Goal: Transaction & Acquisition: Purchase product/service

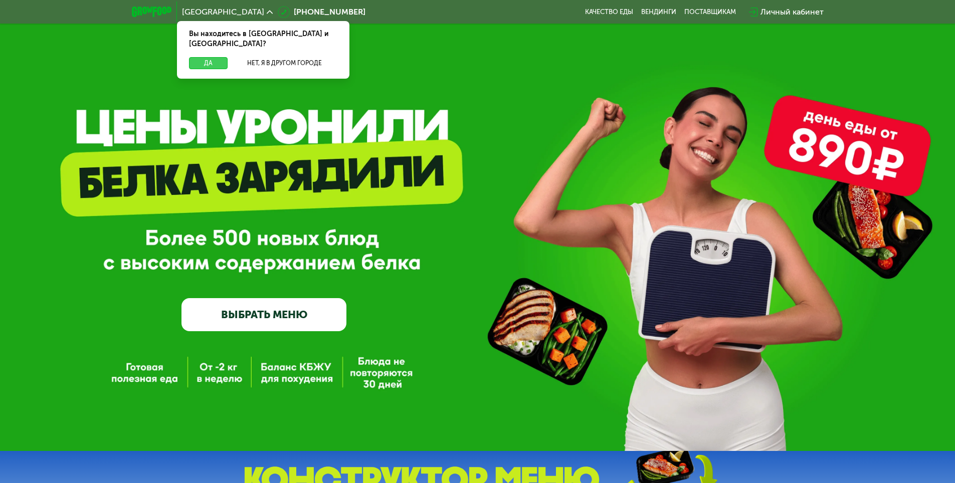
click at [211, 57] on button "Да" at bounding box center [208, 63] width 39 height 12
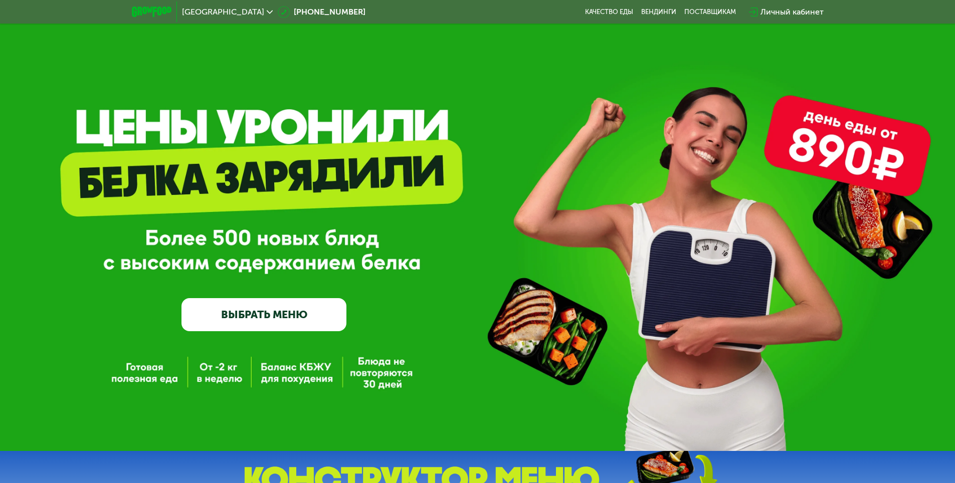
click at [302, 311] on link "ВЫБРАТЬ МЕНЮ" at bounding box center [263, 314] width 165 height 33
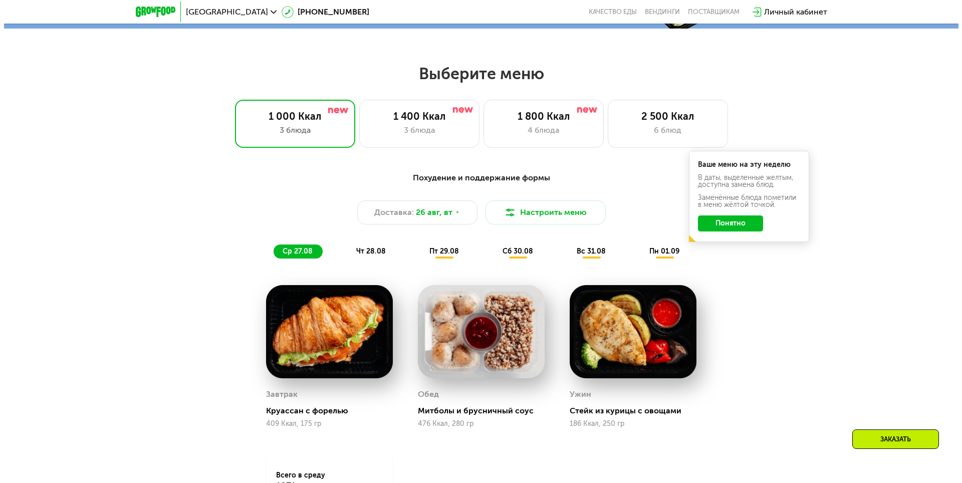
scroll to position [541, 0]
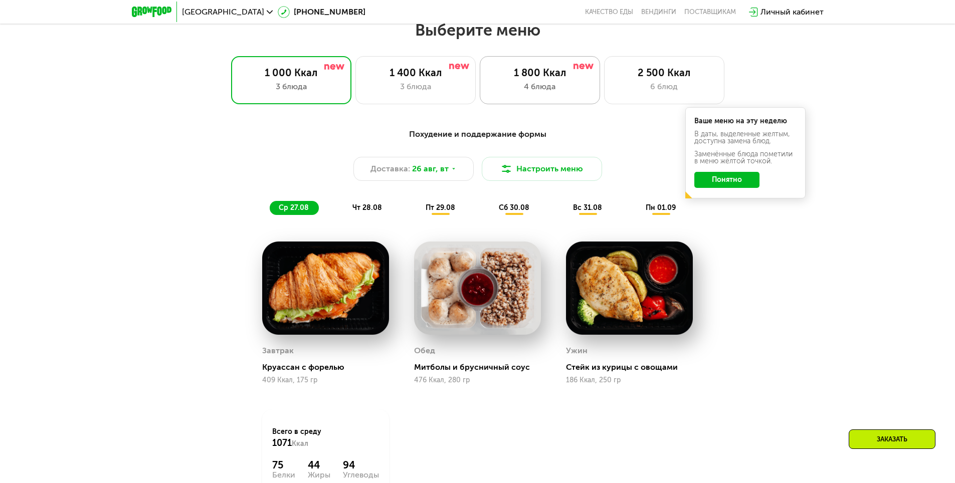
click at [532, 89] on div "4 блюда" at bounding box center [539, 87] width 99 height 12
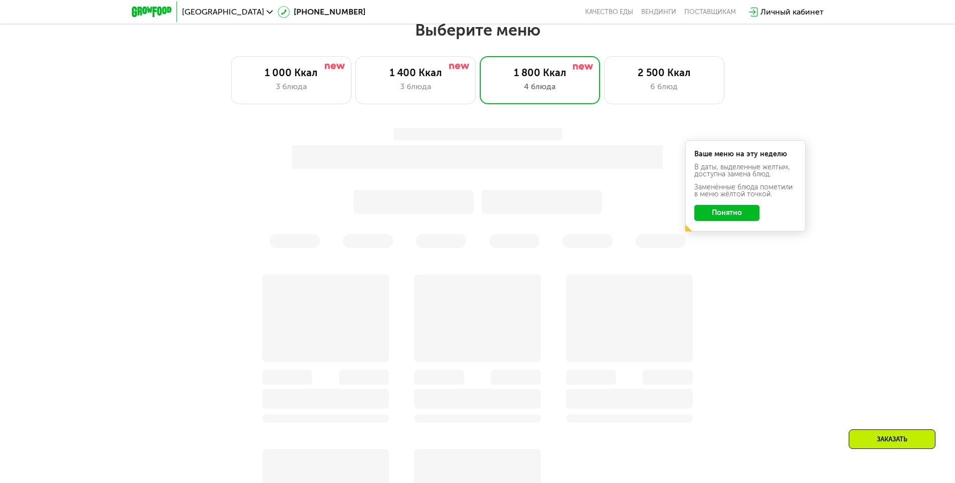
click at [746, 219] on button "Понятно" at bounding box center [726, 213] width 65 height 16
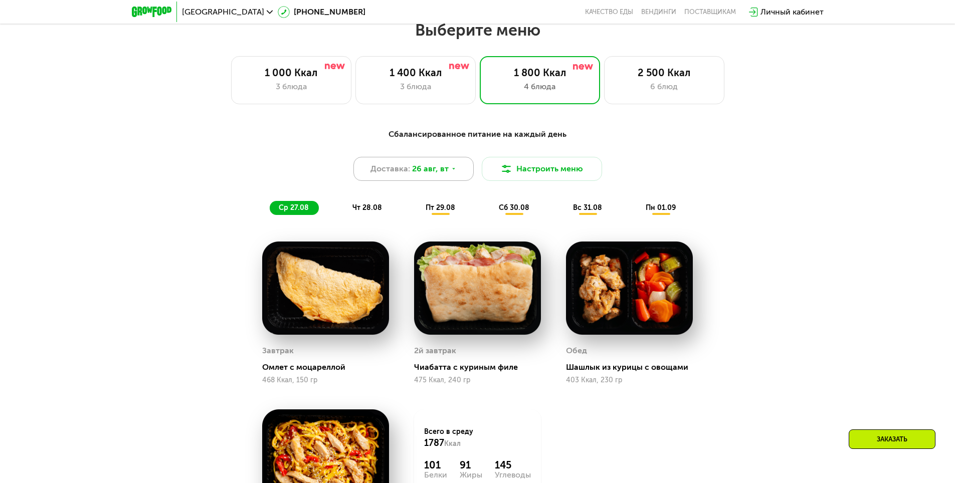
click at [451, 178] on div "Доставка: 26 авг, вт" at bounding box center [413, 169] width 120 height 24
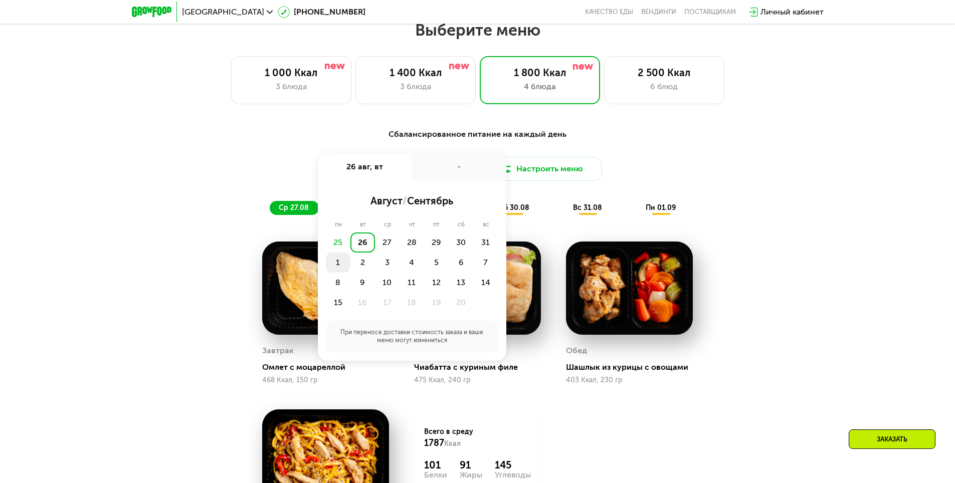
click at [350, 264] on div "1" at bounding box center [362, 263] width 25 height 20
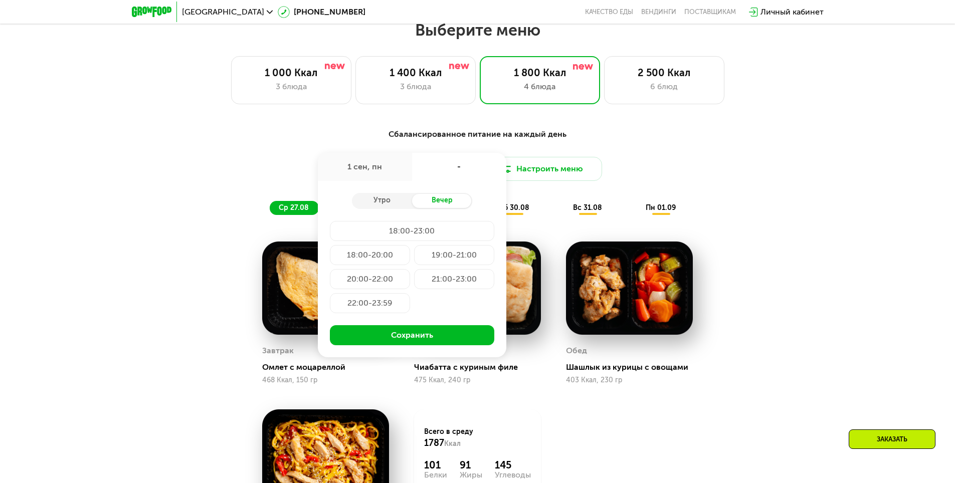
click at [764, 170] on div "Доставка: 1 сен, пн 1 сен, пн - Утро Вечер 18:00-23:00 18:00-20:00 19:00-21:00 …" at bounding box center [477, 169] width 593 height 24
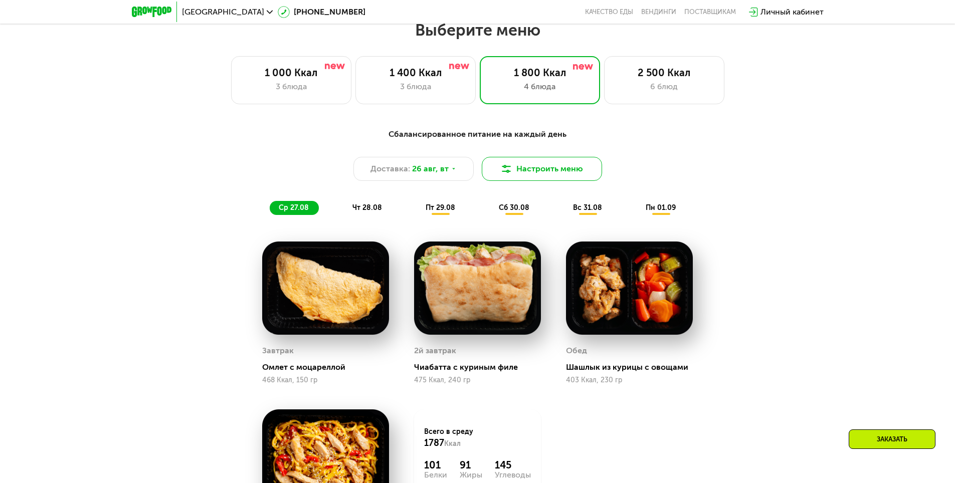
click at [548, 173] on button "Настроить меню" at bounding box center [542, 169] width 120 height 24
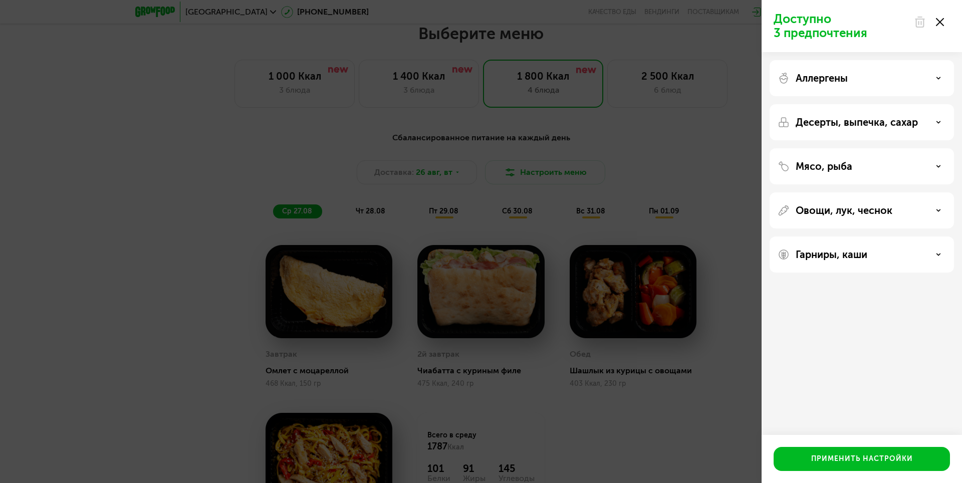
click at [917, 79] on div "Аллергены" at bounding box center [862, 78] width 168 height 12
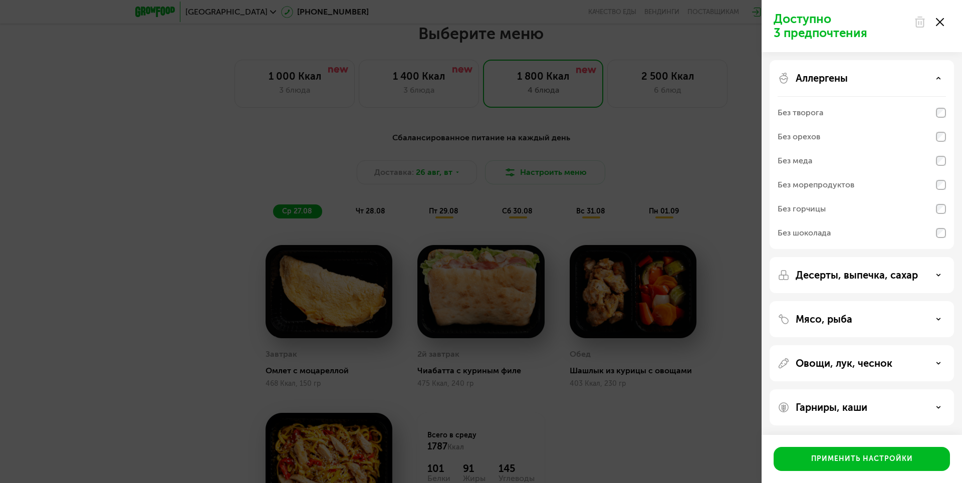
click at [941, 257] on div "Аллергены Без творога Без орехов Без меда Без морепродуктов Без горчицы Без шок…" at bounding box center [862, 275] width 184 height 36
click at [938, 79] on icon at bounding box center [938, 78] width 5 height 5
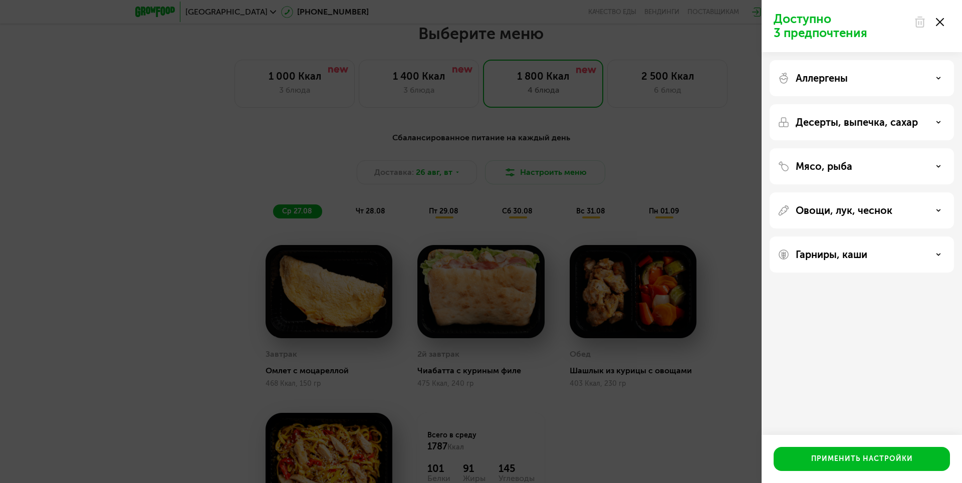
click at [935, 148] on div "Десерты, выпечка, сахар" at bounding box center [862, 166] width 184 height 36
click at [936, 124] on div "Десерты, выпечка, сахар" at bounding box center [862, 122] width 168 height 12
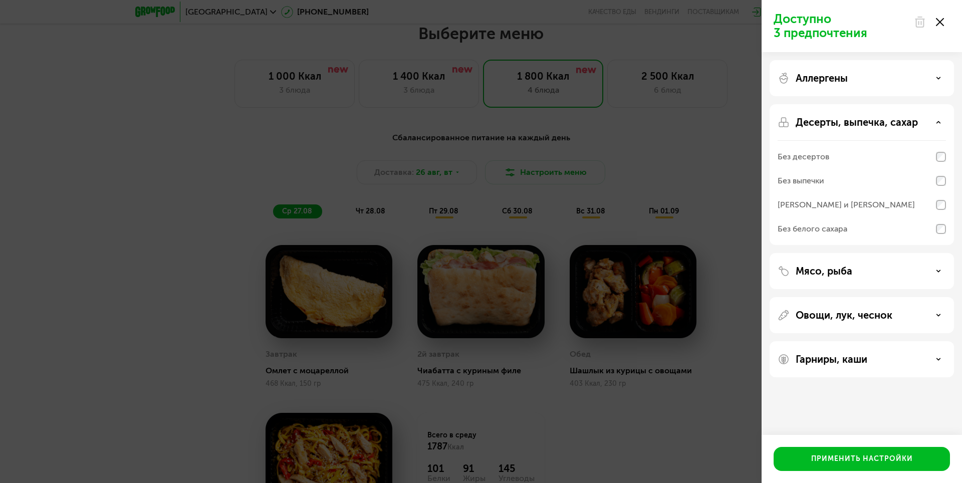
click at [937, 120] on icon at bounding box center [938, 122] width 5 height 5
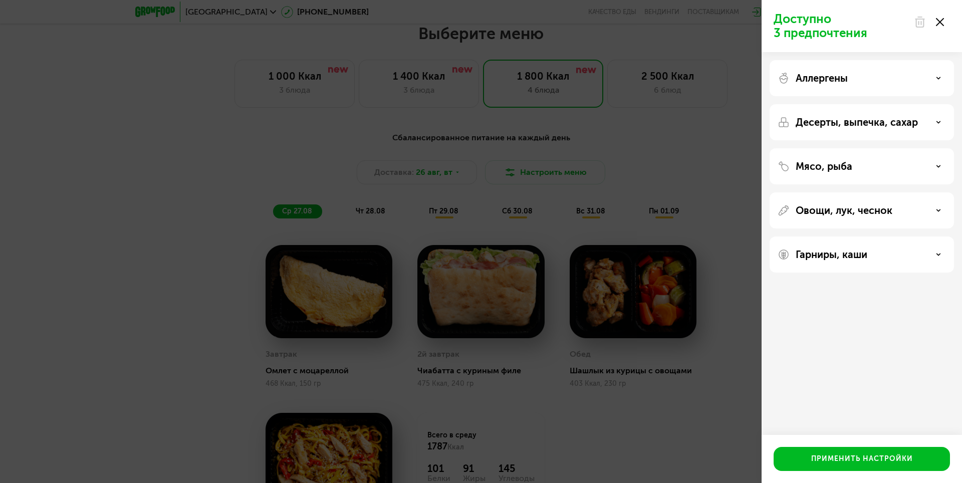
click at [932, 192] on div "Мясо, рыба" at bounding box center [862, 210] width 184 height 36
click at [935, 192] on div "Мясо, рыба" at bounding box center [862, 210] width 184 height 36
click at [933, 165] on div "Мясо, рыба" at bounding box center [862, 166] width 168 height 12
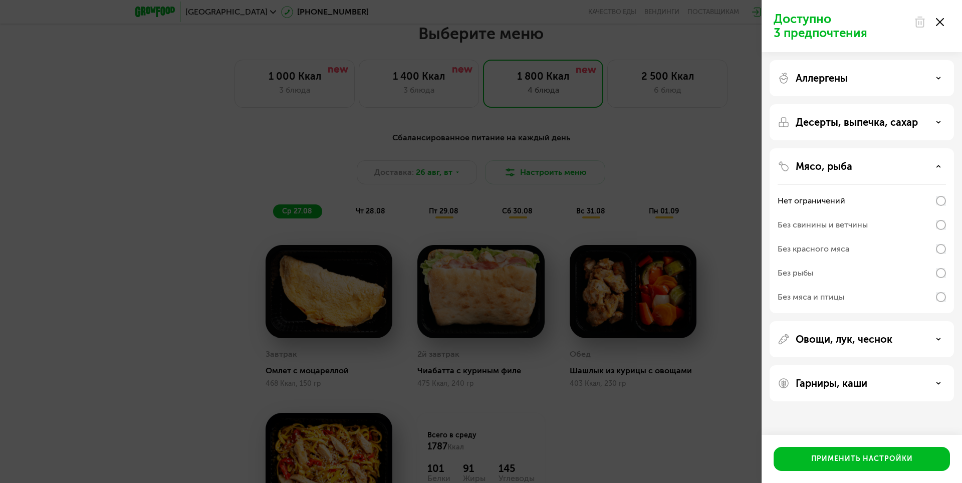
click at [928, 320] on div "Аллергены Десерты, выпечка, сахар Мясо, рыба Нет ограничений Без свинины и ветч…" at bounding box center [862, 230] width 200 height 357
click at [929, 365] on div "Овощи, лук, чеснок" at bounding box center [862, 383] width 184 height 36
click at [933, 365] on div "Овощи, лук, чеснок" at bounding box center [862, 383] width 184 height 36
click at [935, 338] on div "Овощи, лук, чеснок" at bounding box center [862, 339] width 168 height 12
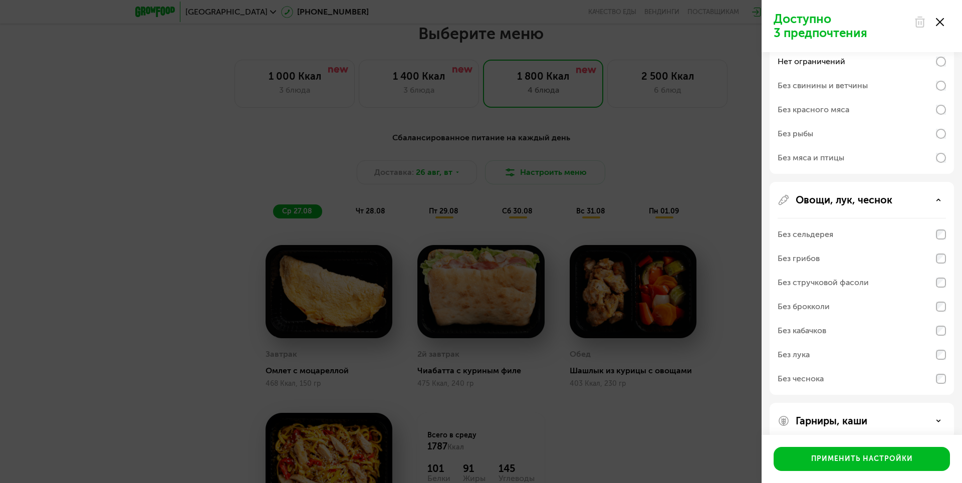
scroll to position [150, 0]
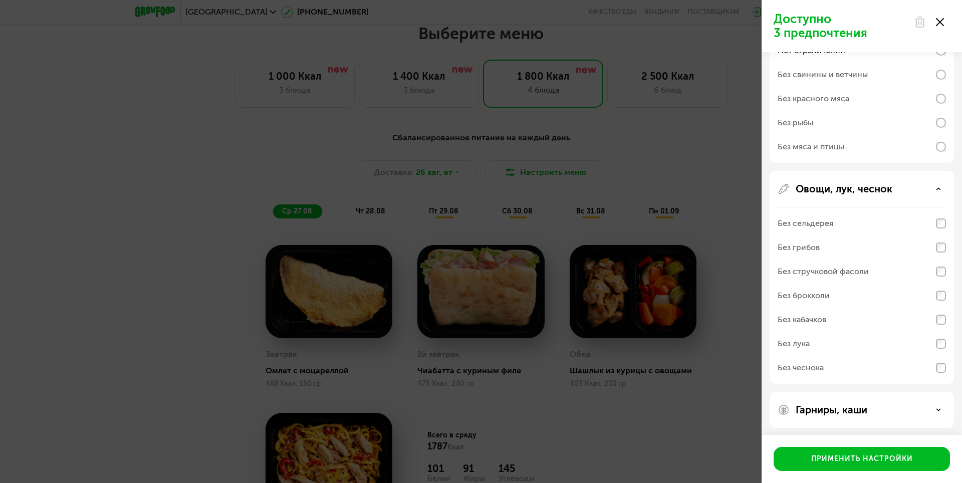
click at [917, 412] on div "Гарниры, каши" at bounding box center [862, 410] width 168 height 12
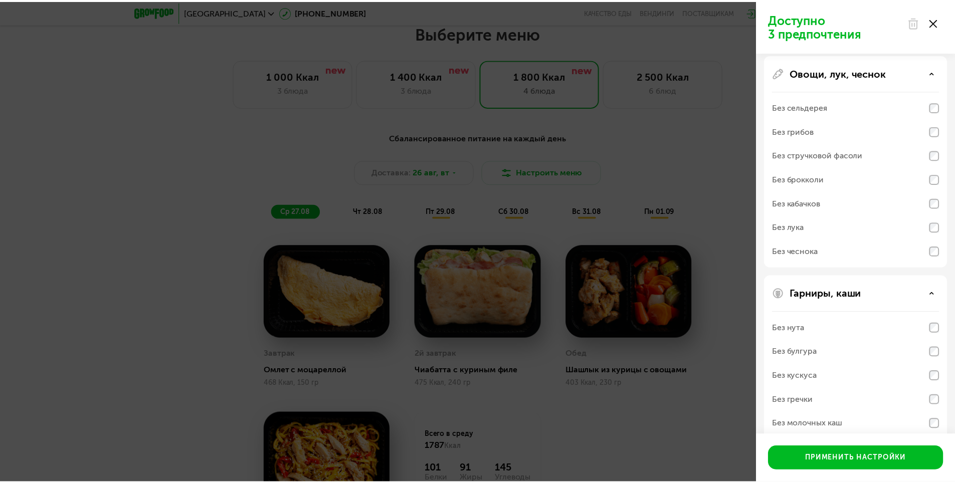
scroll to position [282, 0]
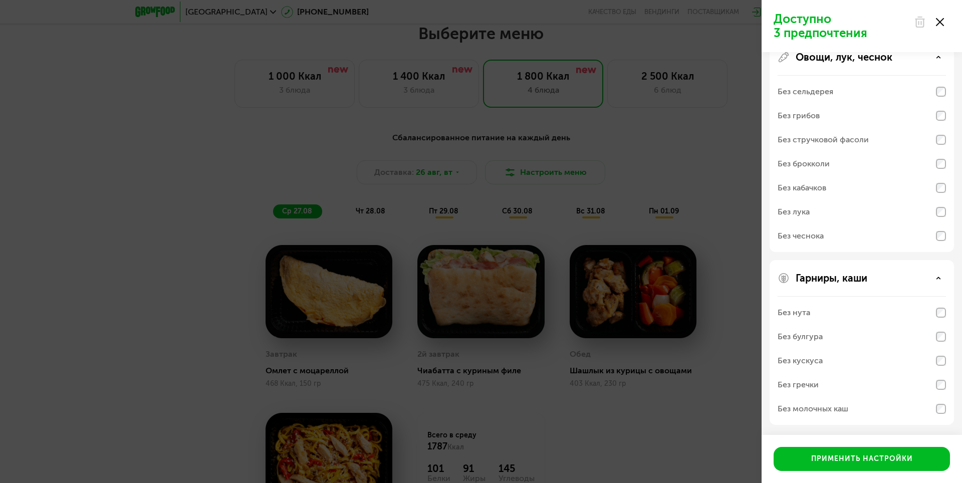
click at [938, 21] on icon at bounding box center [940, 22] width 8 height 8
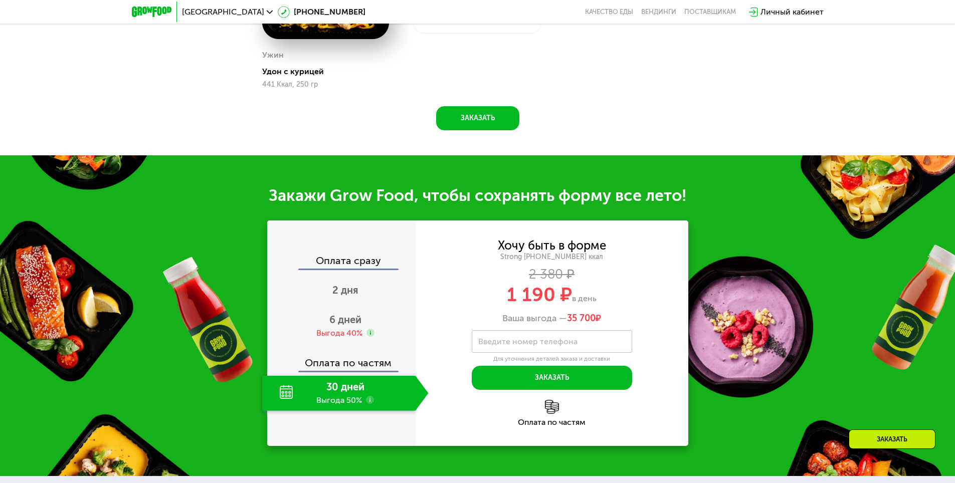
scroll to position [1092, 0]
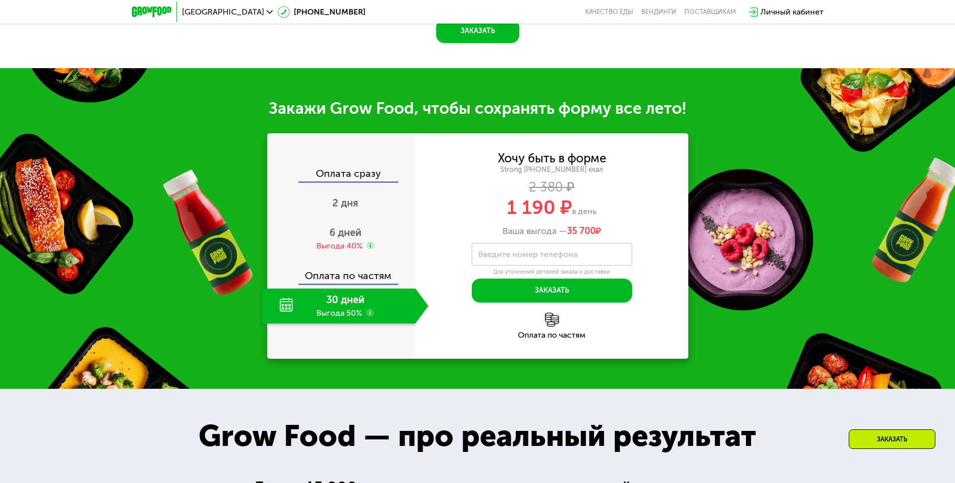
click at [335, 306] on div "30 дней Выгода 50%" at bounding box center [338, 306] width 153 height 35
click at [294, 308] on div "30 дней Выгода 50%" at bounding box center [338, 306] width 153 height 35
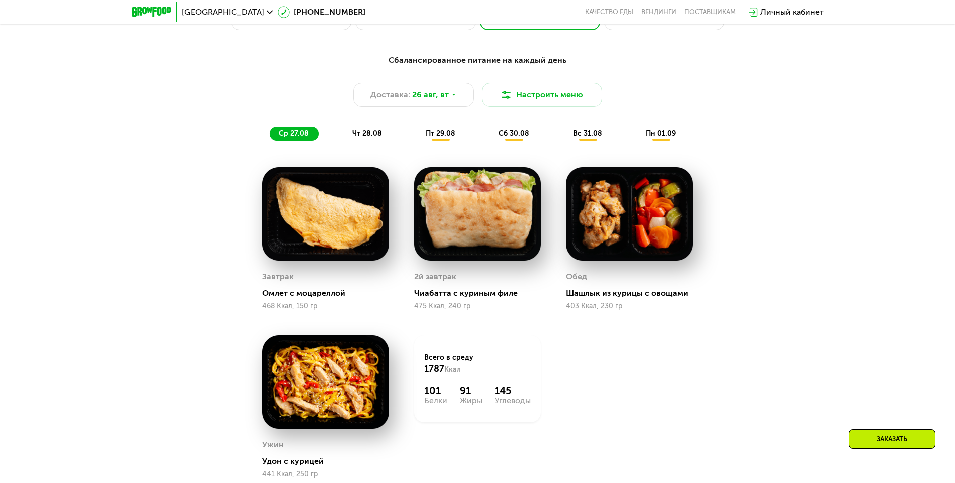
scroll to position [691, 0]
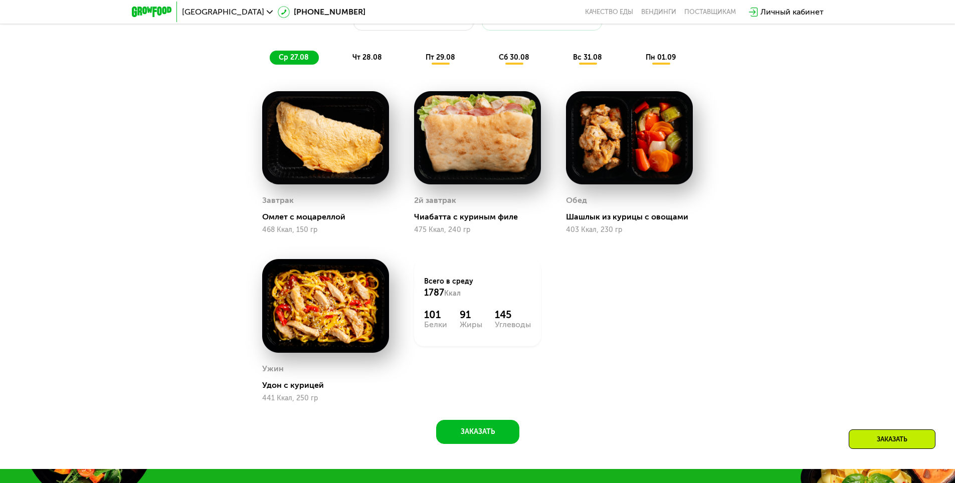
click at [377, 60] on span "чт 28.08" at bounding box center [367, 57] width 30 height 9
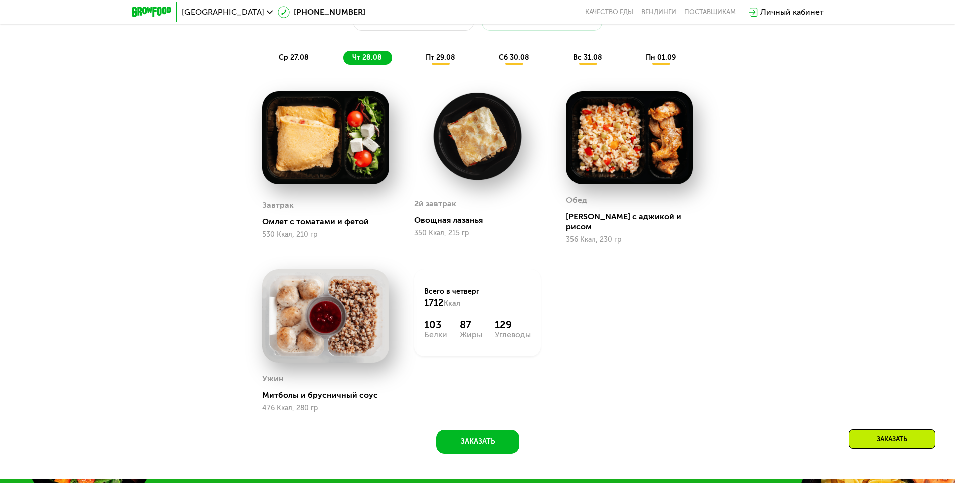
click at [485, 160] on img at bounding box center [477, 136] width 127 height 91
click at [467, 221] on div "Овощная лазанья" at bounding box center [481, 220] width 135 height 10
click at [440, 62] on span "пт 29.08" at bounding box center [440, 57] width 30 height 9
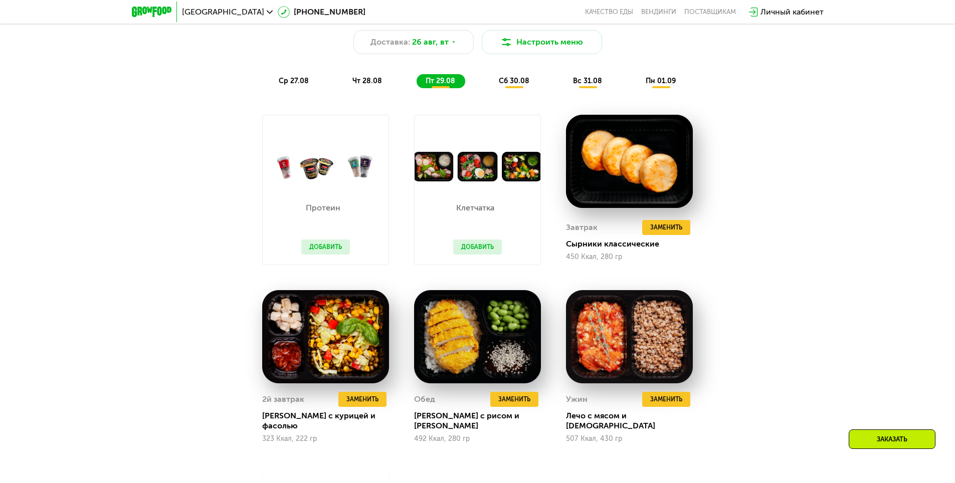
scroll to position [641, 0]
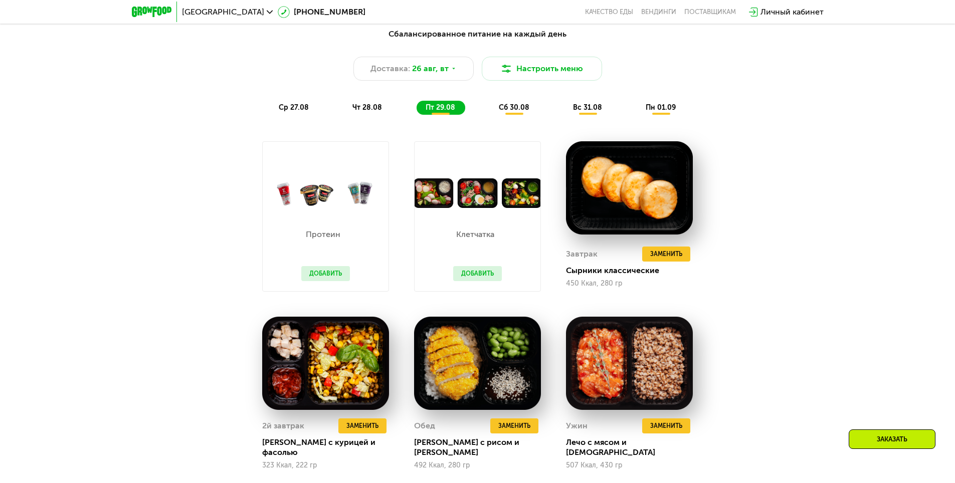
click at [516, 103] on div "Сбалансированное питание на каждый день Доставка: 26 авг, вт Настроить меню ср …" at bounding box center [477, 71] width 593 height 87
click at [518, 112] on span "сб 30.08" at bounding box center [514, 107] width 31 height 9
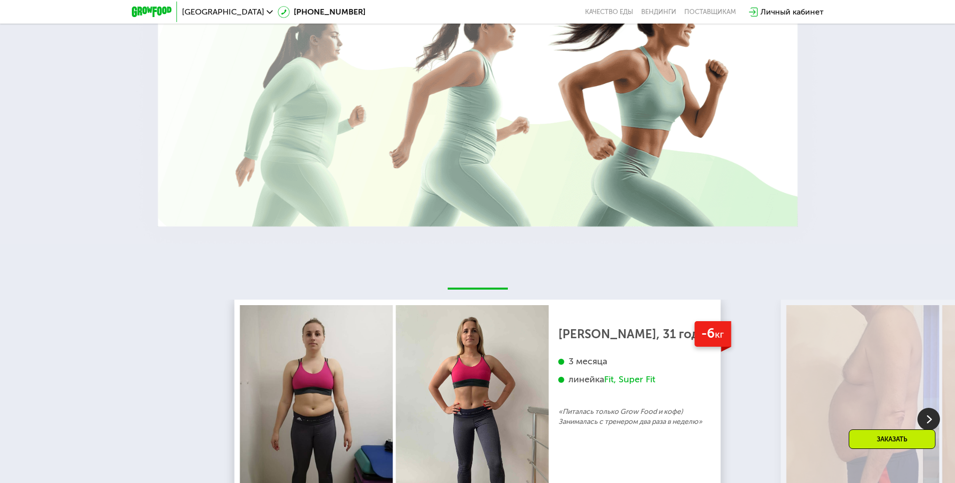
scroll to position [1994, 0]
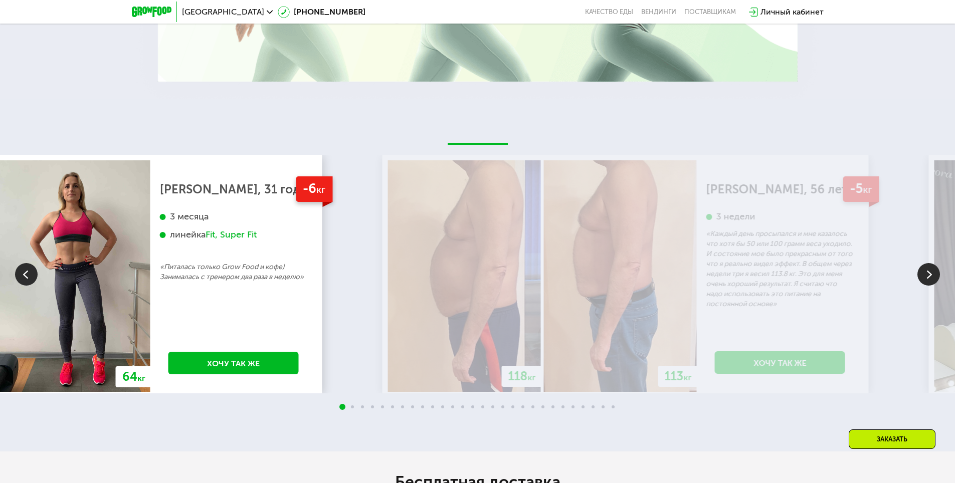
click at [310, 343] on div "70 кг 64 кг -6 кг Екатерина, 31 год 3 месяца линейка Fit, Super Fit «Питалась т…" at bounding box center [79, 274] width 486 height 239
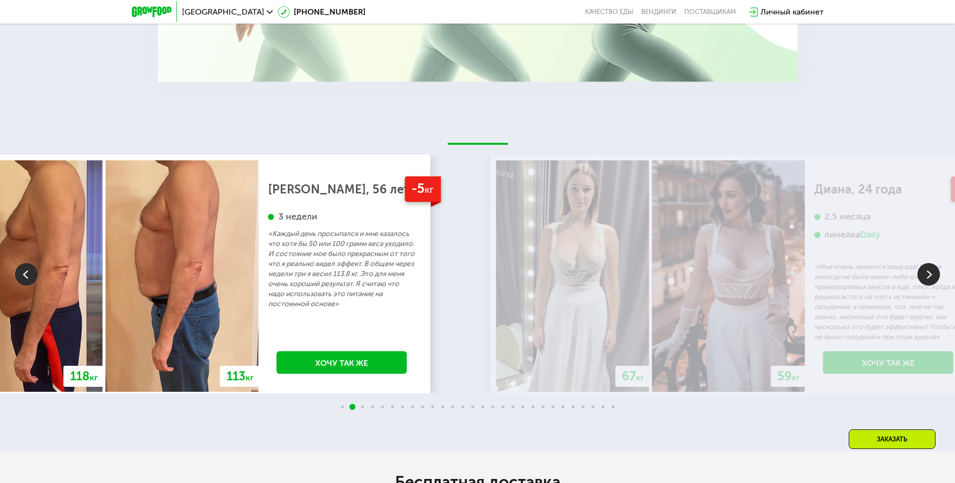
click at [528, 351] on img at bounding box center [572, 275] width 153 height 231
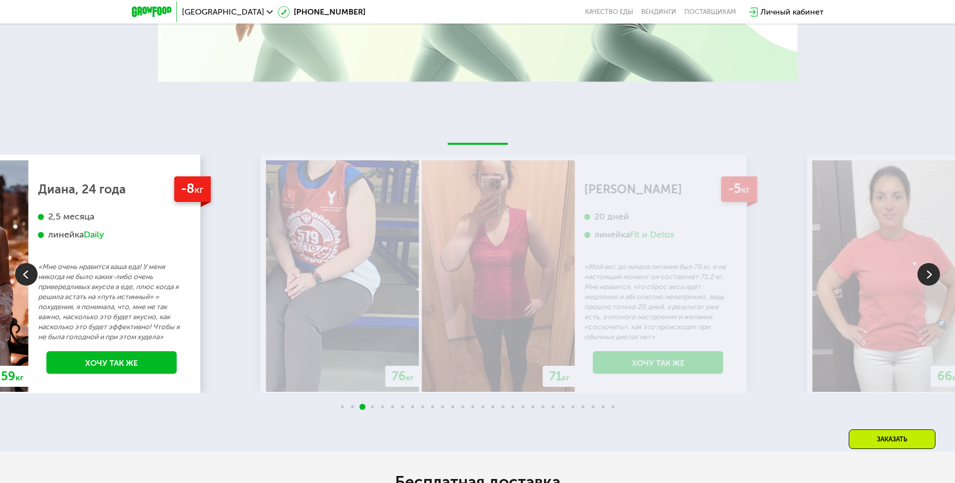
click at [303, 362] on img at bounding box center [342, 275] width 153 height 231
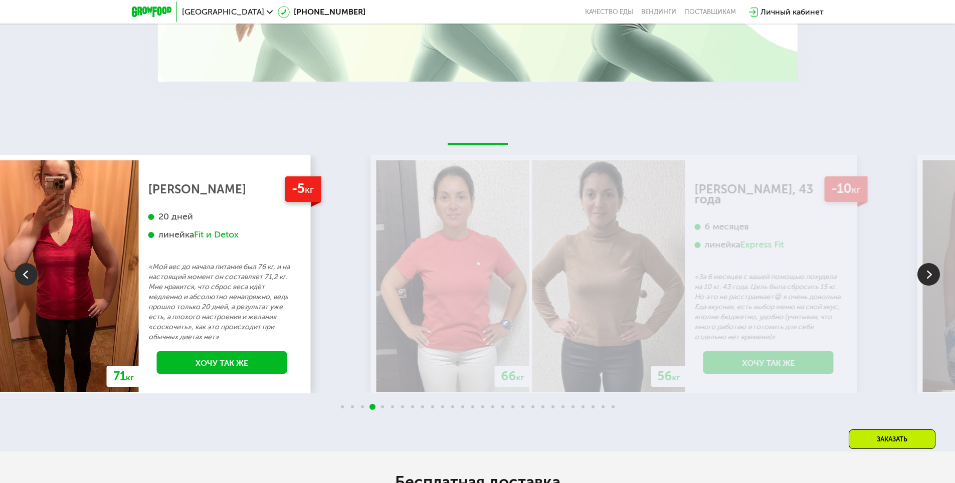
click at [418, 287] on img at bounding box center [452, 275] width 153 height 231
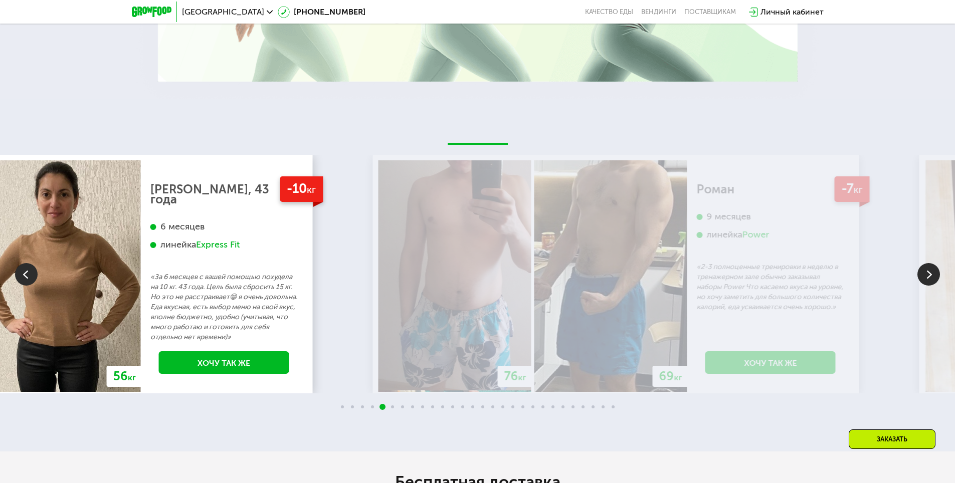
click at [370, 335] on div "70 кг 64 кг -6 кг Екатерина, 31 год 3 месяца линейка Fit, Super Fit «Питалась т…" at bounding box center [477, 274] width 955 height 239
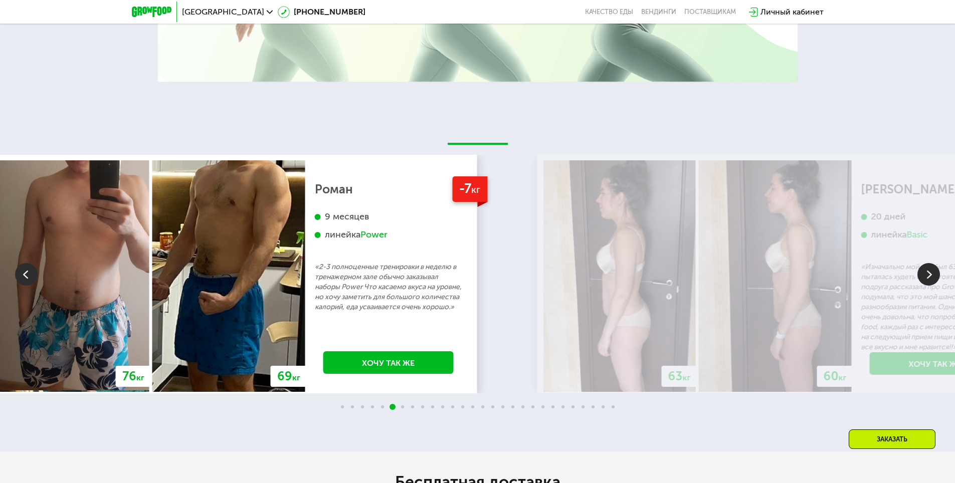
click at [601, 293] on img at bounding box center [619, 275] width 153 height 231
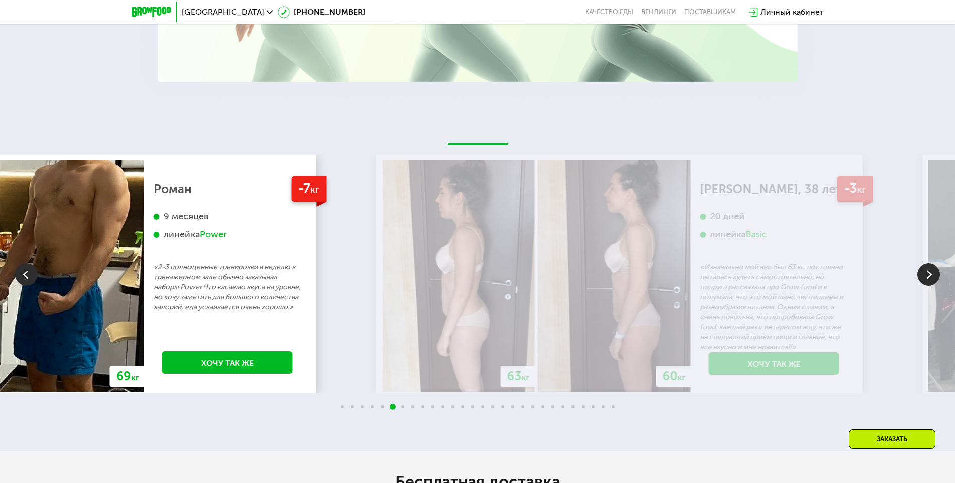
click at [353, 317] on div "70 кг 64 кг -6 кг Екатерина, 31 год 3 месяца линейка Fit, Super Fit «Питалась т…" at bounding box center [477, 274] width 955 height 239
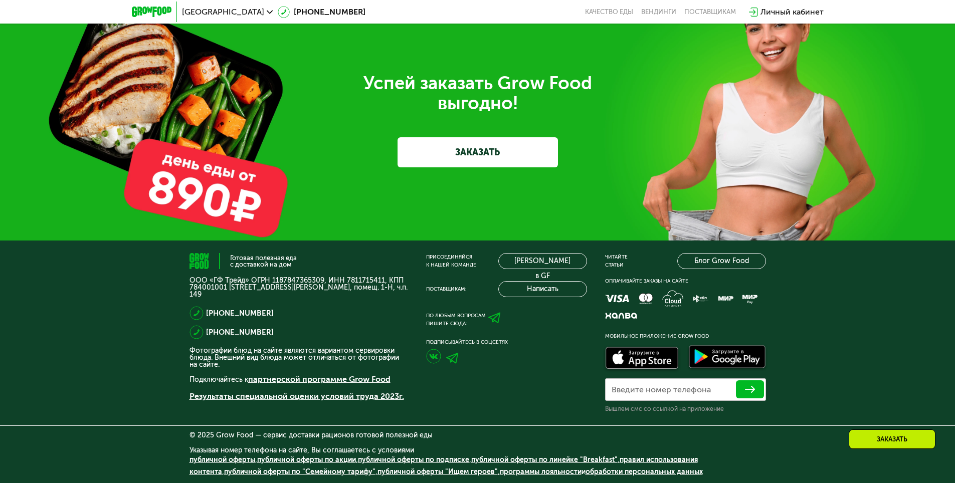
scroll to position [3302, 0]
click at [492, 148] on link "ЗАКАЗАТЬ" at bounding box center [477, 152] width 160 height 30
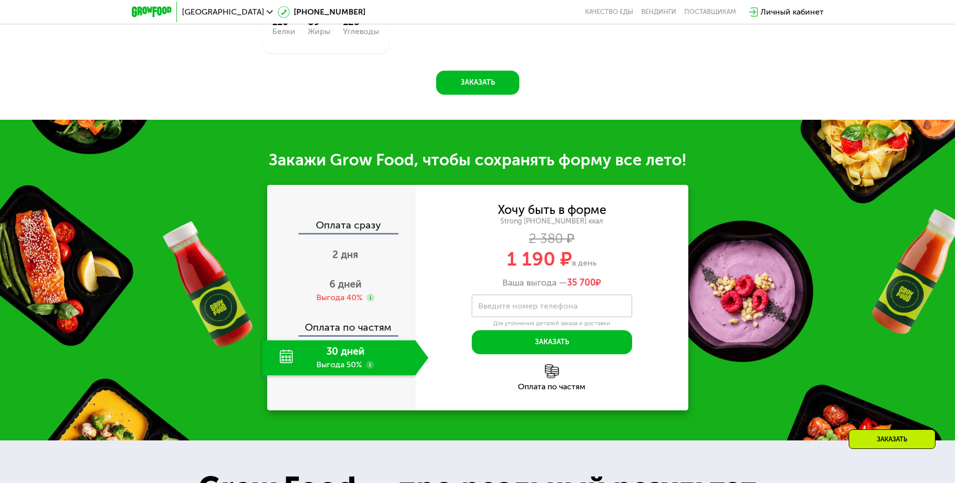
scroll to position [1159, 0]
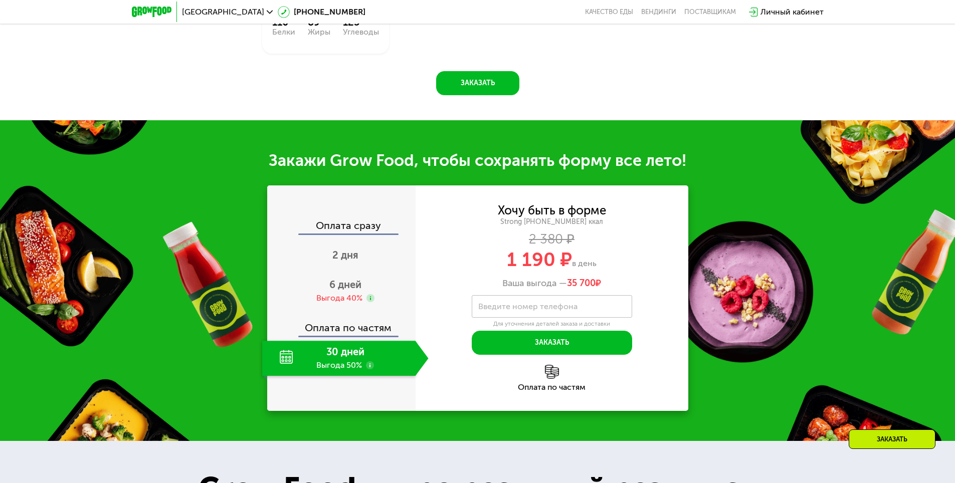
click at [769, 15] on div "Личный кабинет" at bounding box center [791, 12] width 63 height 12
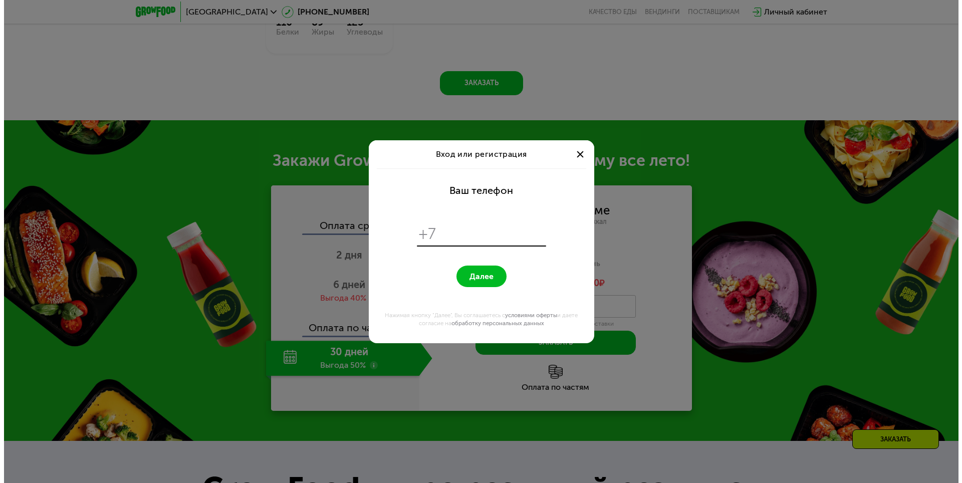
scroll to position [0, 0]
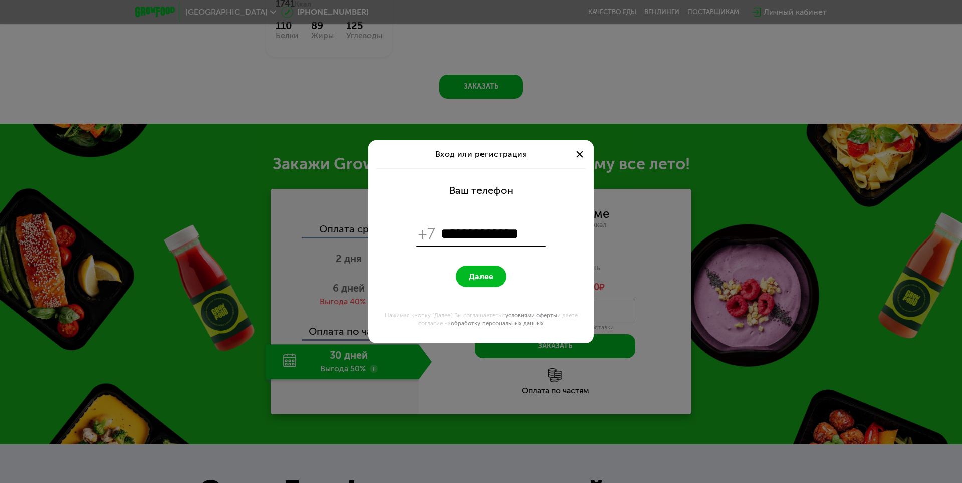
type input "**********"
click at [480, 272] on span "Далее" at bounding box center [481, 277] width 24 height 10
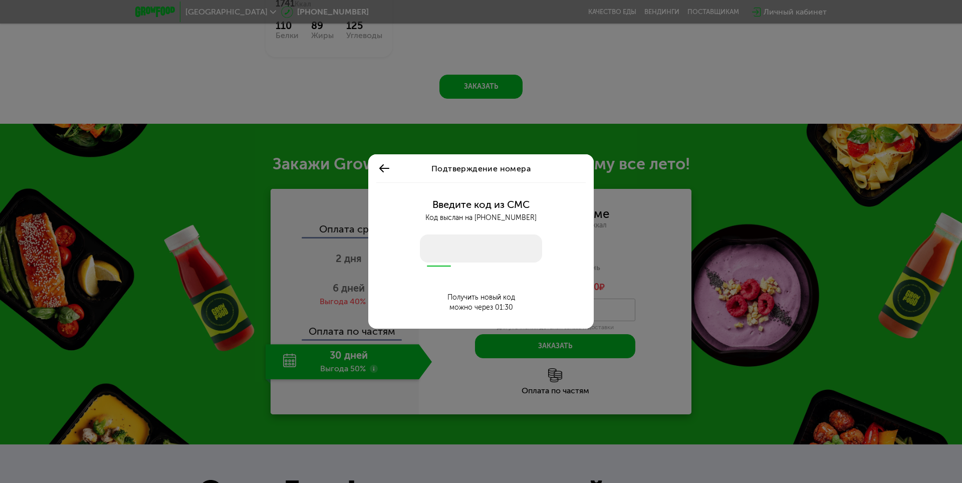
click at [479, 272] on div "Введите код из СМС Код выслан на +7 909 775 92 02 Получить новый код можно чере…" at bounding box center [480, 255] width 213 height 146
click at [439, 245] on input "number" at bounding box center [481, 249] width 122 height 28
type input "****"
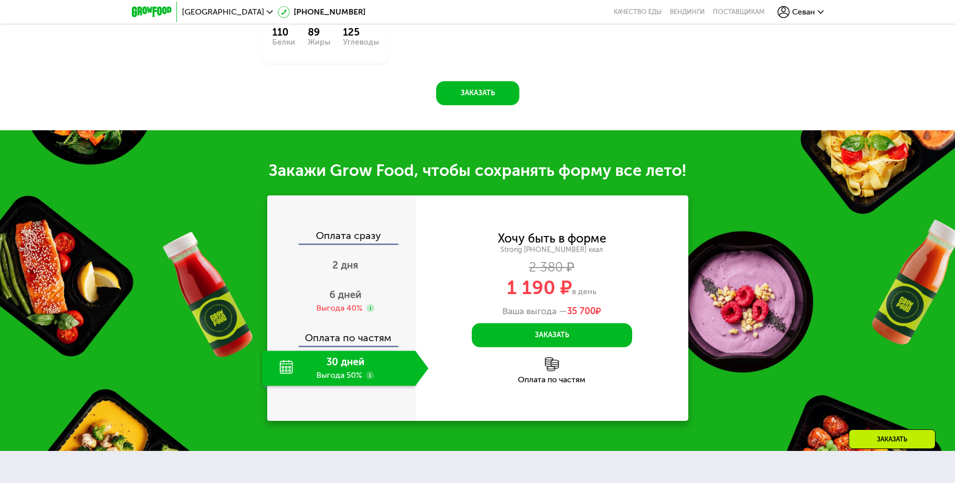
scroll to position [1257, 0]
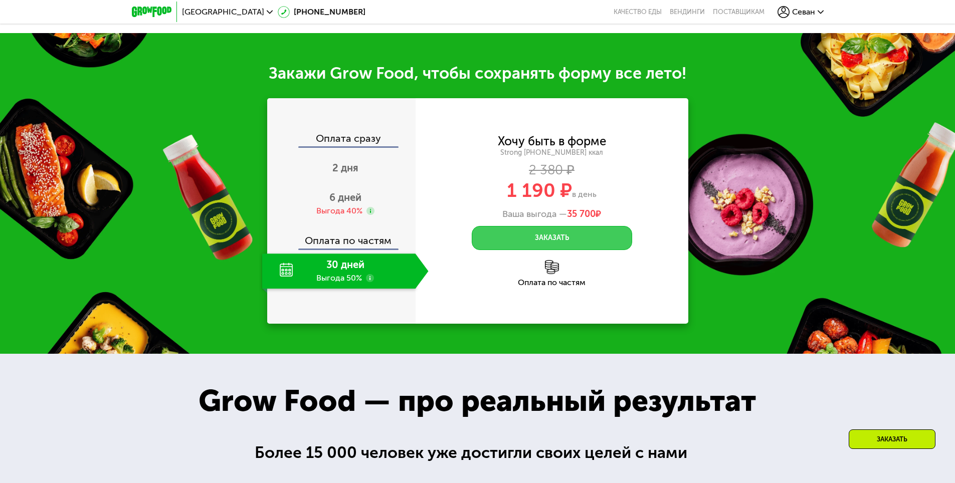
click at [551, 229] on button "Заказать" at bounding box center [552, 238] width 160 height 24
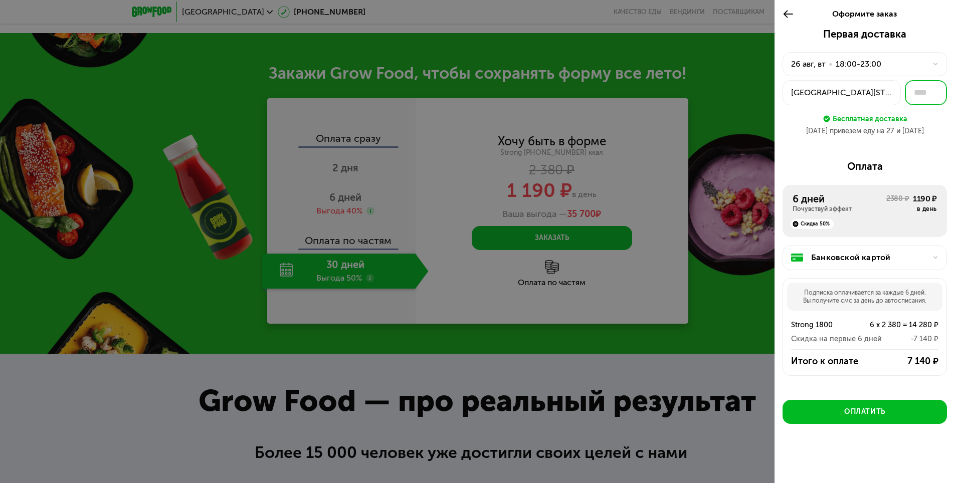
click at [915, 101] on input "text" at bounding box center [925, 92] width 42 height 25
click at [907, 145] on div "Первая доставка 26 авг, вт • 18:00-23:00 Верхняя Красносельская, 10 Бесплатная …" at bounding box center [864, 255] width 180 height 454
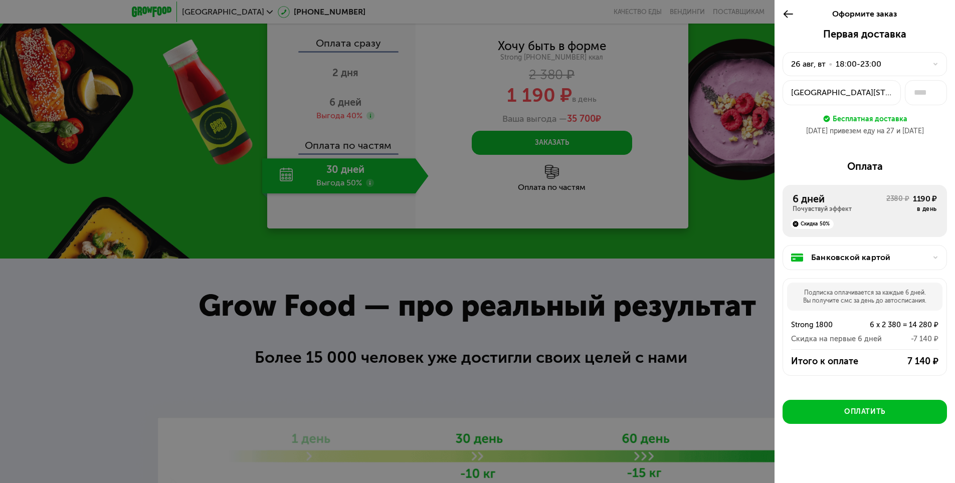
scroll to position [1207, 0]
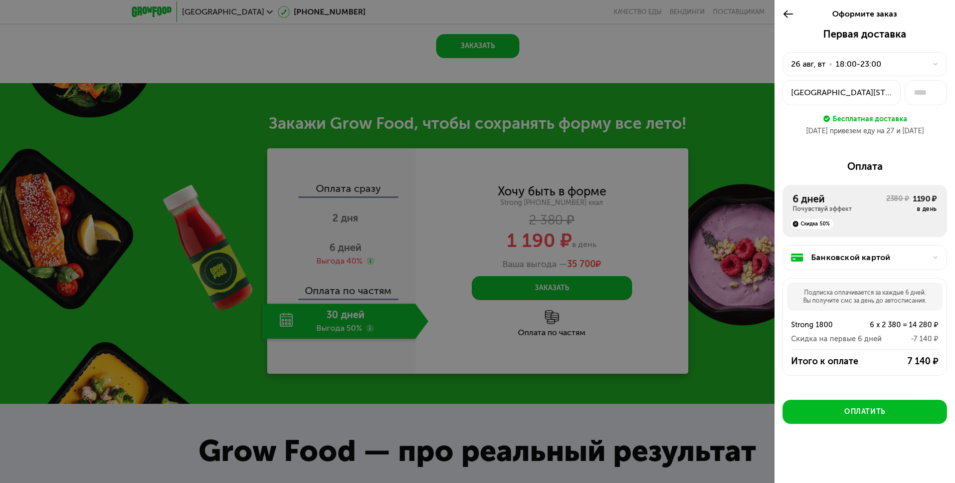
click at [928, 259] on div at bounding box center [932, 258] width 12 height 6
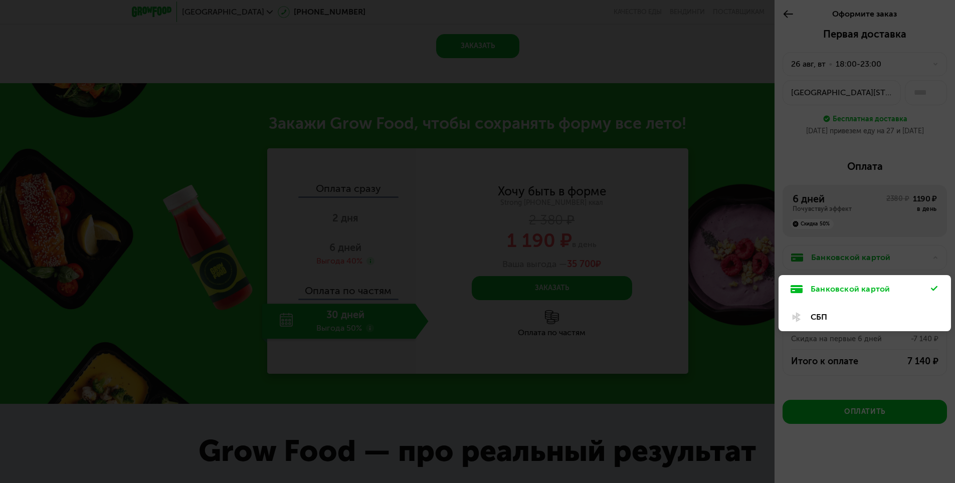
click at [942, 87] on div at bounding box center [477, 241] width 955 height 483
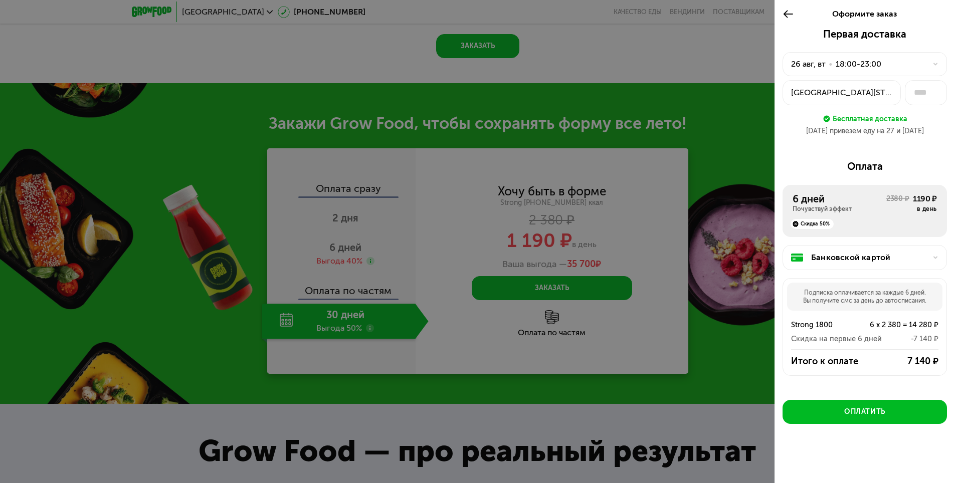
click at [807, 224] on div "Скидка 50%" at bounding box center [811, 224] width 43 height 10
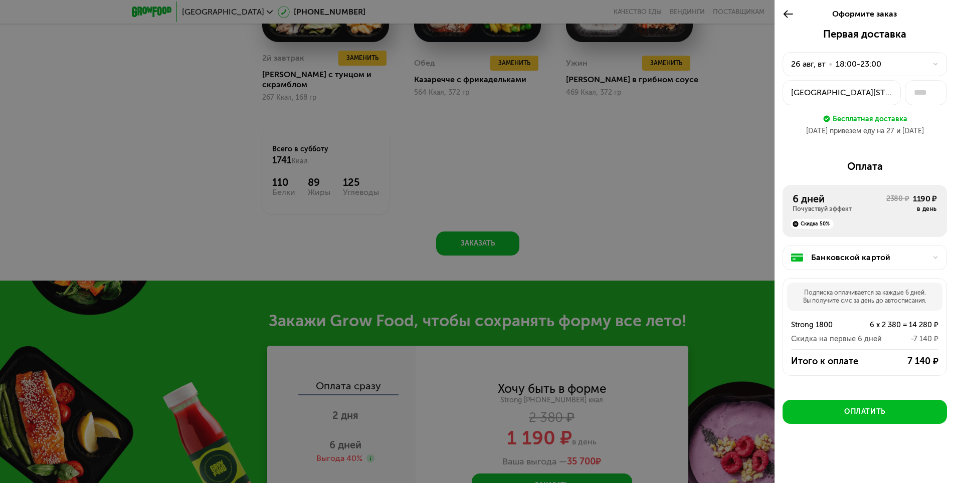
scroll to position [1006, 0]
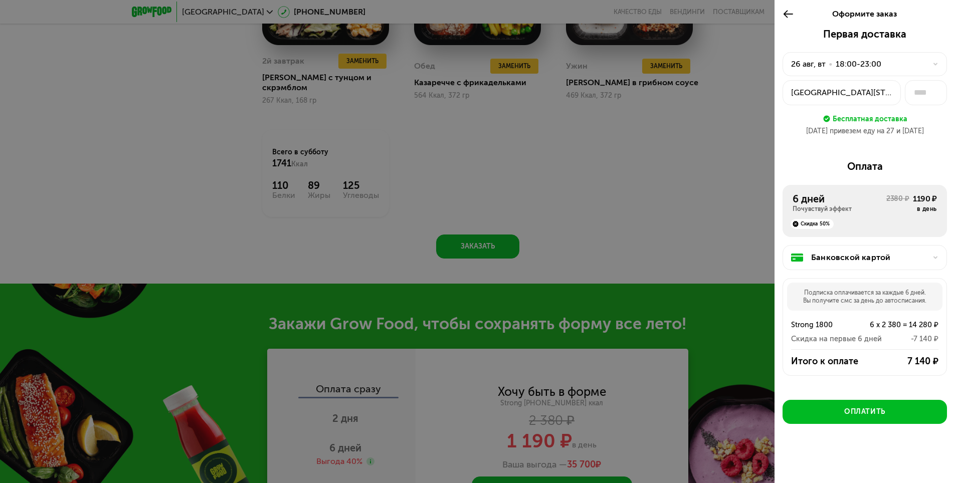
click at [873, 199] on div "6 дней" at bounding box center [839, 199] width 94 height 12
click at [790, 12] on icon at bounding box center [788, 14] width 12 height 12
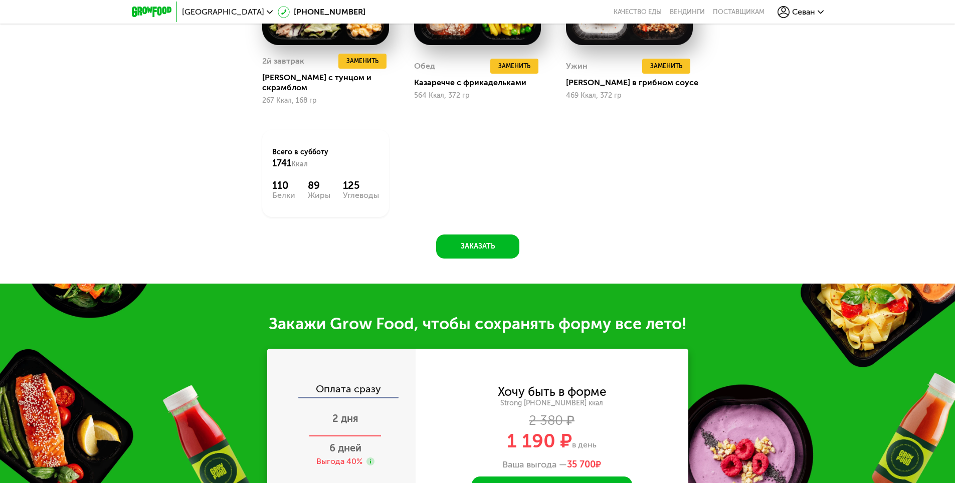
click at [362, 422] on div "2 дня" at bounding box center [345, 419] width 166 height 35
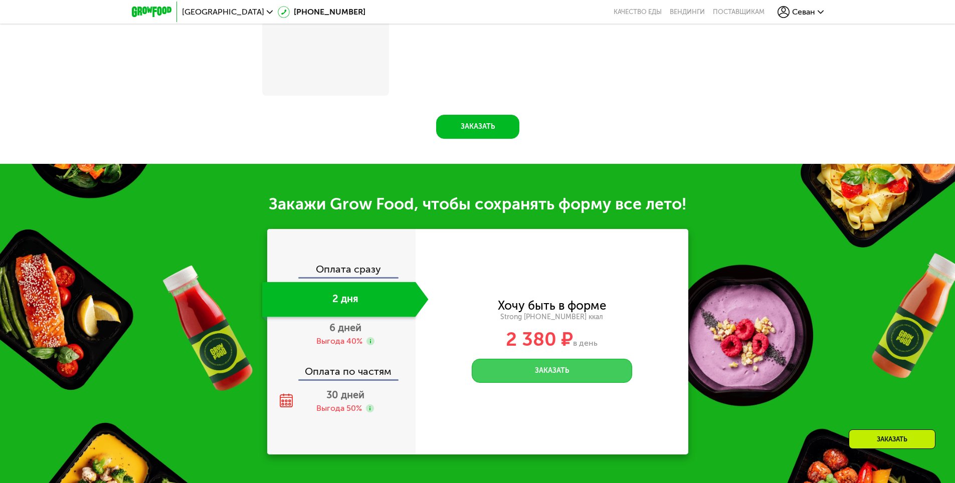
scroll to position [997, 0]
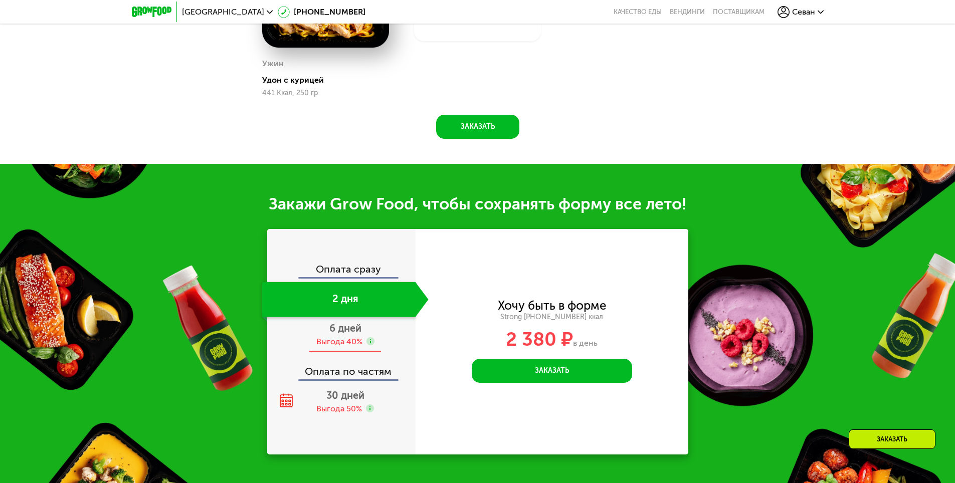
click at [347, 343] on div "Выгода 40%" at bounding box center [339, 341] width 46 height 11
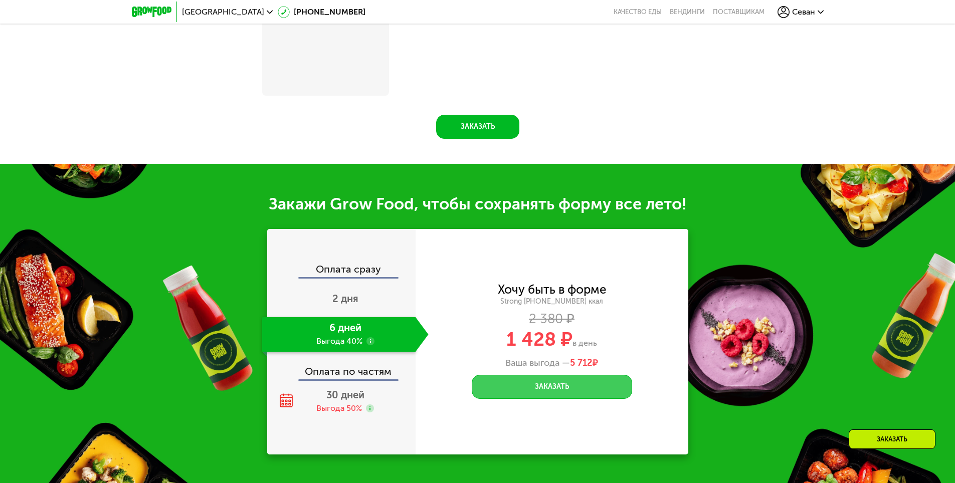
scroll to position [1022, 0]
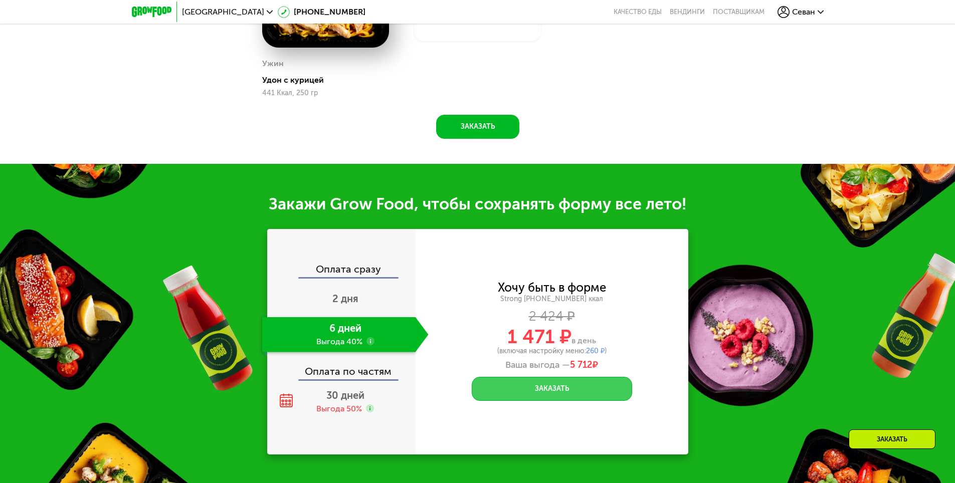
click at [555, 388] on button "Заказать" at bounding box center [552, 389] width 160 height 24
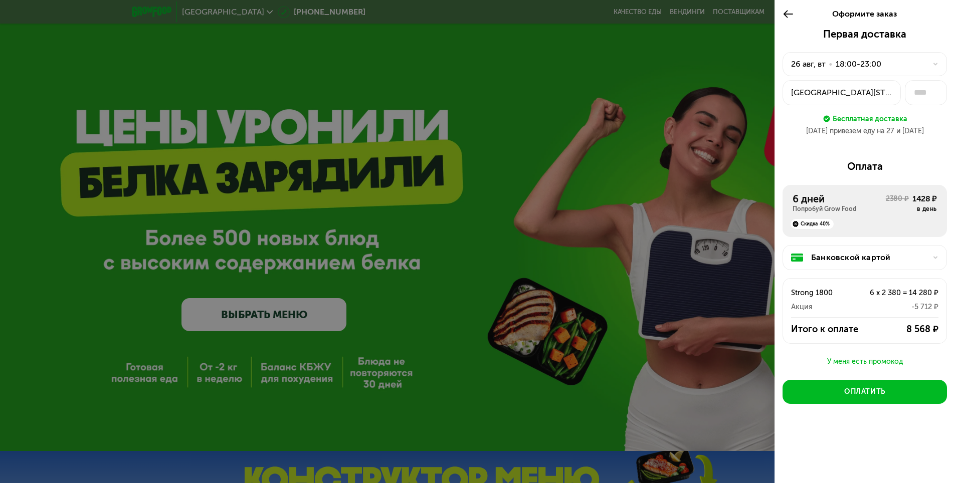
click at [915, 250] on div "Банковской картой" at bounding box center [864, 257] width 164 height 25
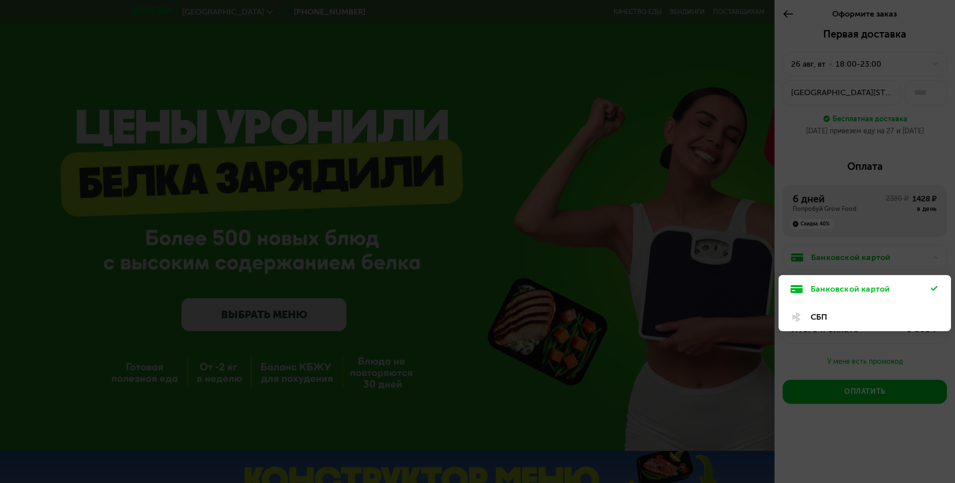
click at [916, 368] on div at bounding box center [477, 241] width 955 height 483
